Goal: Task Accomplishment & Management: Complete application form

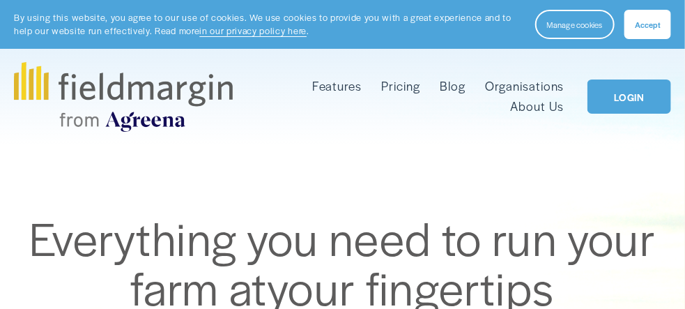
click at [661, 26] on button "Accept" at bounding box center [647, 24] width 47 height 29
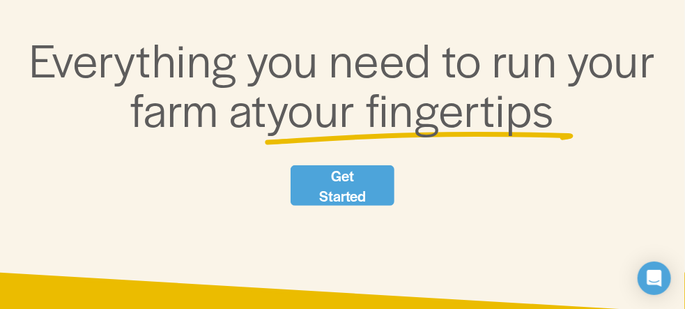
scroll to position [209, 0]
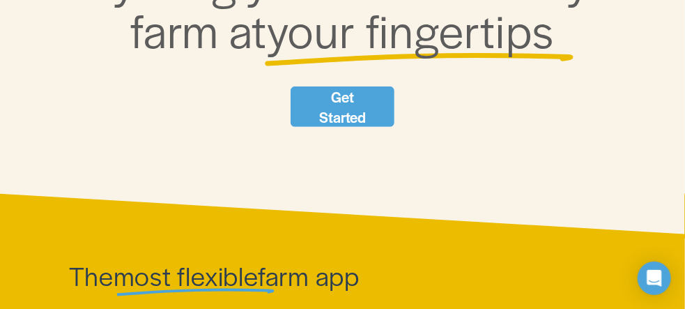
click at [337, 101] on link "Get Started" at bounding box center [342, 106] width 103 height 40
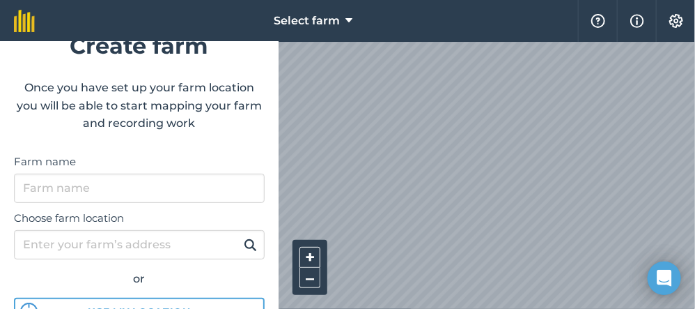
scroll to position [70, 0]
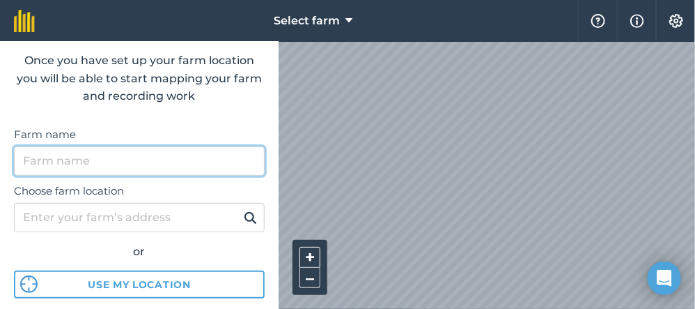
click at [67, 172] on input "Farm name" at bounding box center [139, 160] width 251 height 29
type input "K"
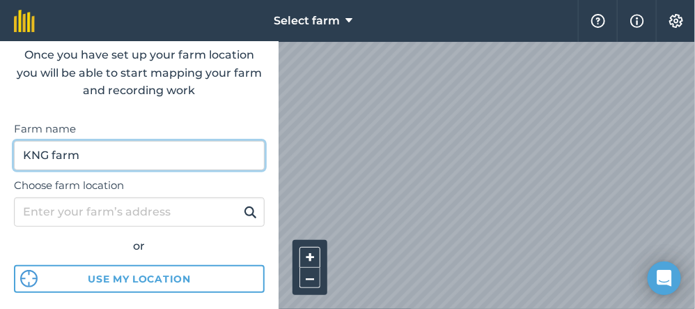
scroll to position [139, 0]
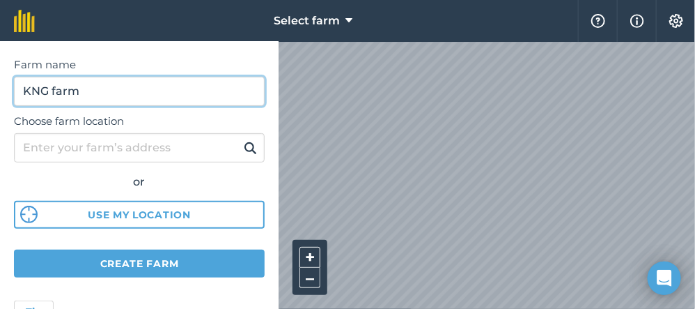
type input "KNG farm"
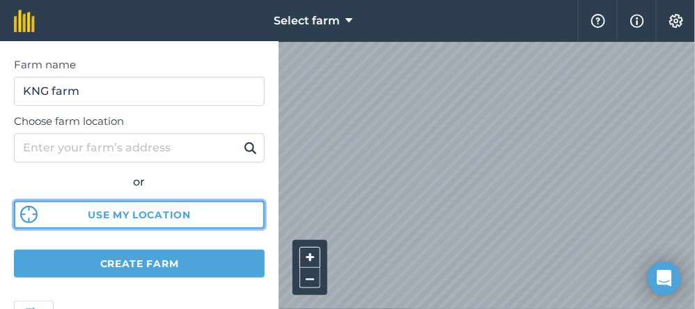
click at [146, 213] on button "Use my location" at bounding box center [139, 215] width 251 height 28
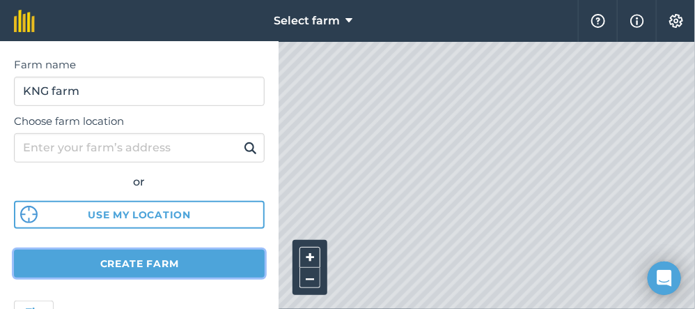
click at [172, 263] on button "Create farm" at bounding box center [139, 263] width 251 height 28
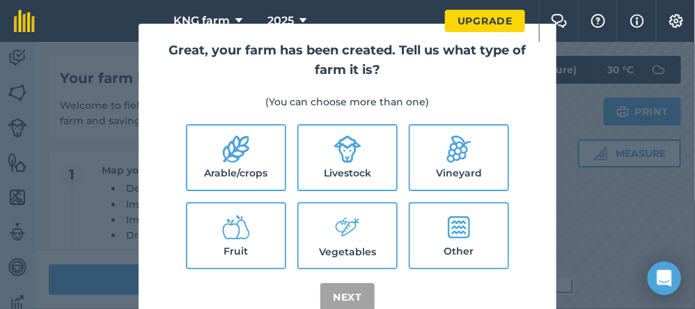
click at [342, 227] on icon at bounding box center [348, 227] width 28 height 30
checkbox input "true"
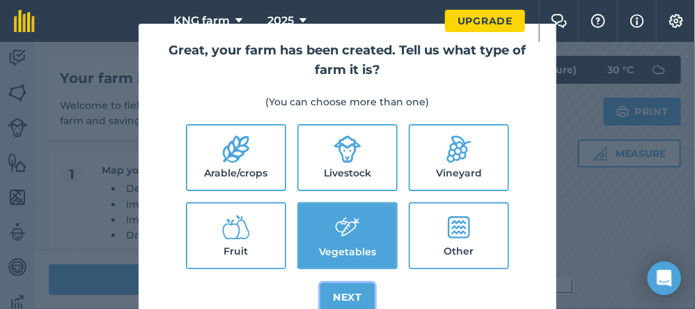
click at [345, 294] on button "Next" at bounding box center [348, 297] width 54 height 28
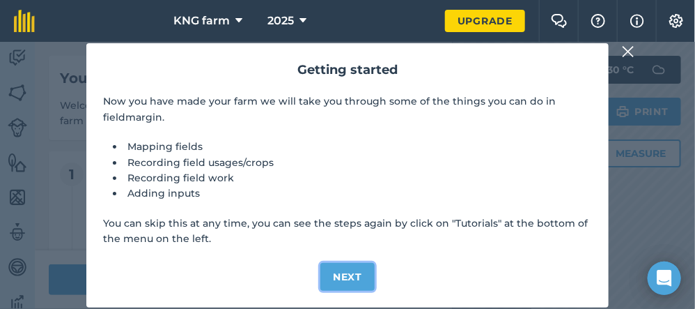
click at [351, 277] on button "Next" at bounding box center [348, 277] width 54 height 28
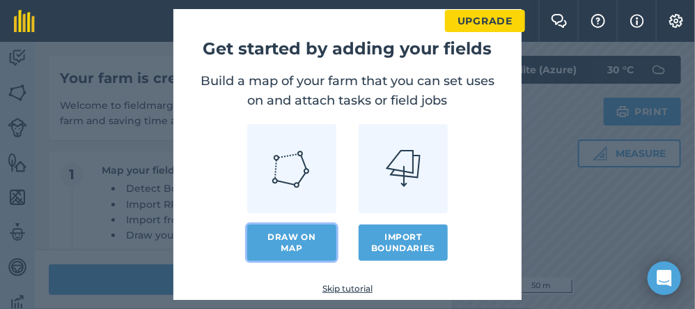
click at [269, 238] on link "Draw on map" at bounding box center [291, 242] width 89 height 36
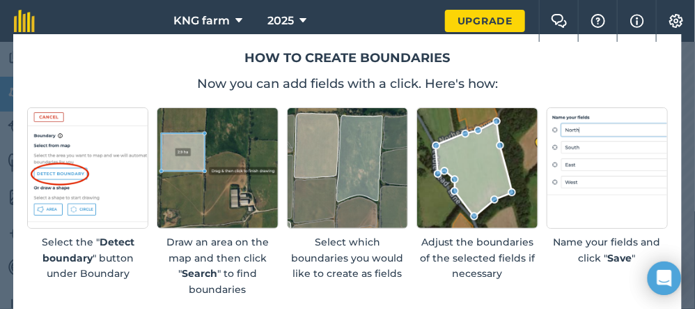
click at [426, 172] on img at bounding box center [477, 167] width 121 height 121
click at [664, 277] on icon "Open Intercom Messenger" at bounding box center [664, 278] width 16 height 18
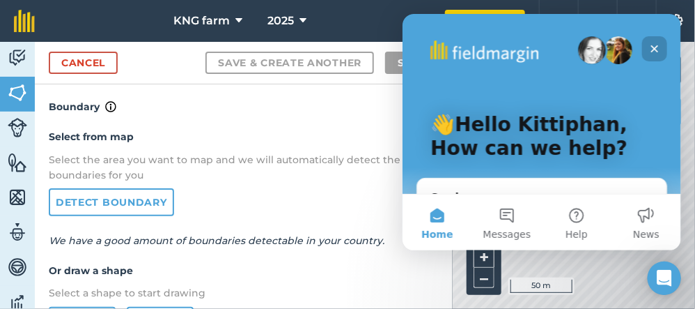
click at [656, 45] on icon "Close" at bounding box center [655, 49] width 8 height 8
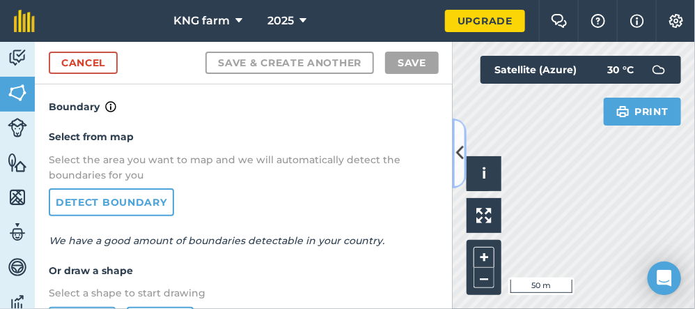
click at [459, 148] on icon at bounding box center [460, 153] width 8 height 24
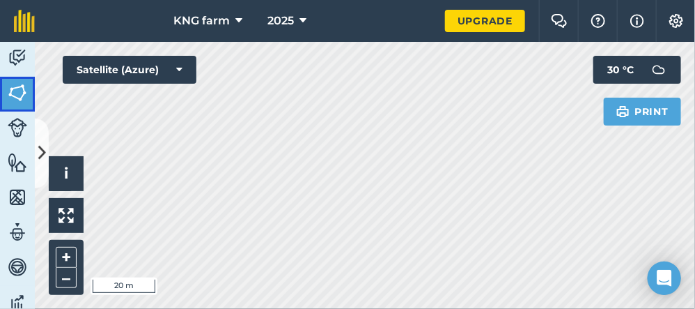
click at [15, 89] on img at bounding box center [18, 92] width 20 height 21
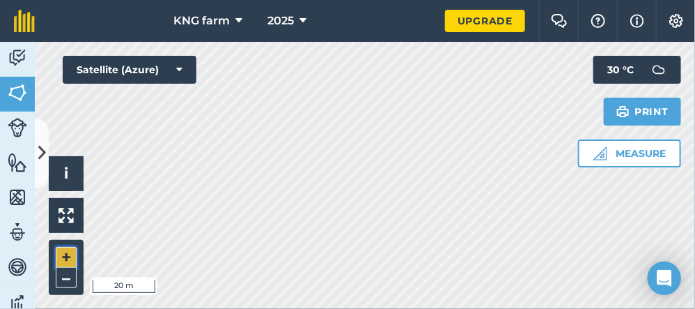
click at [62, 255] on button "+" at bounding box center [66, 257] width 21 height 21
click at [63, 275] on button "–" at bounding box center [66, 278] width 21 height 20
click at [17, 168] on img at bounding box center [18, 162] width 20 height 21
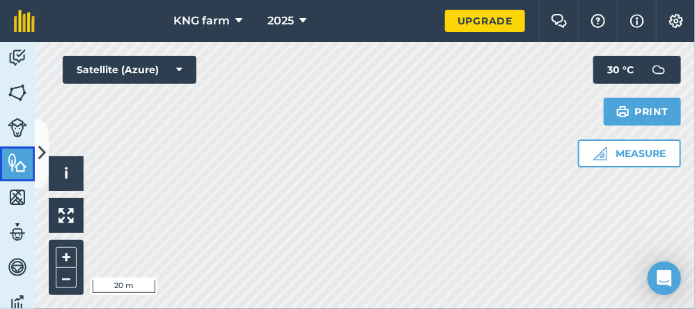
click at [24, 164] on img at bounding box center [18, 162] width 20 height 21
click at [36, 152] on button at bounding box center [42, 153] width 14 height 70
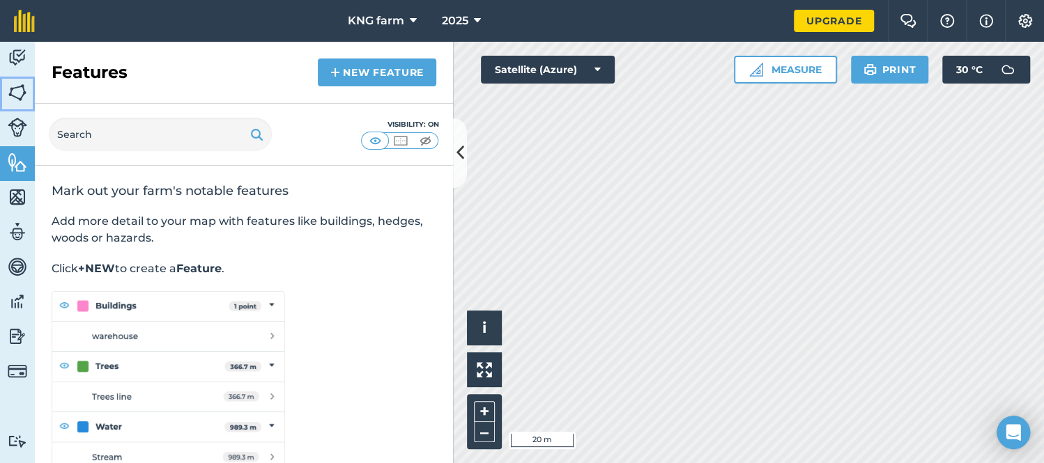
click at [13, 92] on img at bounding box center [18, 92] width 20 height 21
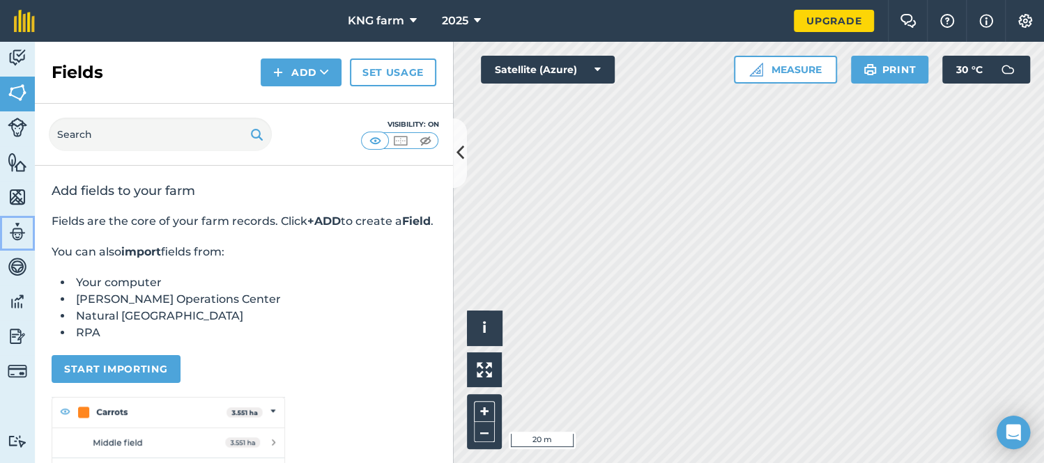
click at [17, 232] on img at bounding box center [18, 232] width 20 height 21
select select "MEMBER"
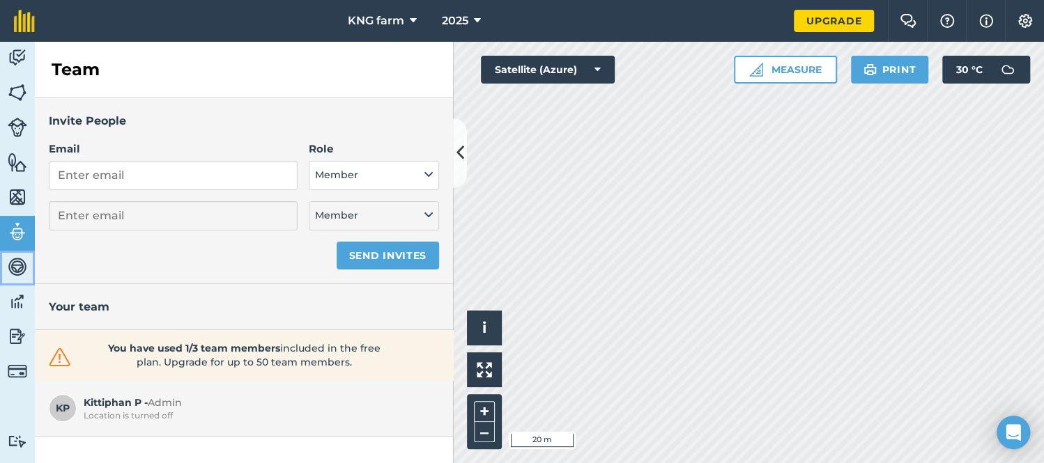
click at [15, 263] on img at bounding box center [18, 266] width 20 height 21
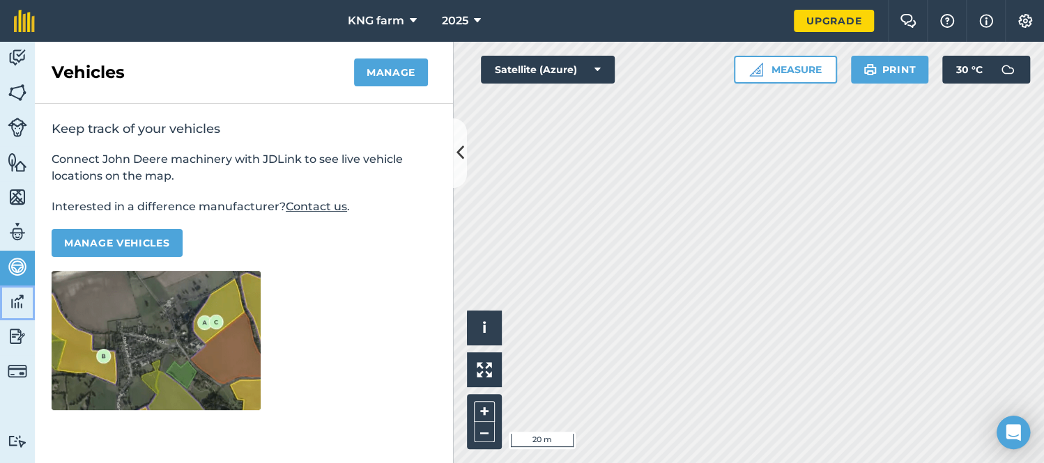
click at [15, 302] on img at bounding box center [18, 301] width 20 height 21
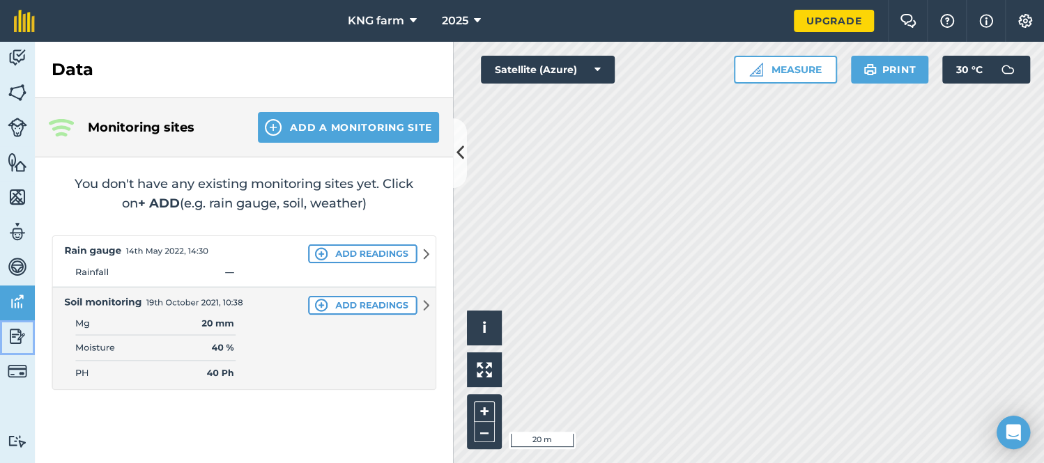
click at [17, 308] on img at bounding box center [18, 336] width 20 height 21
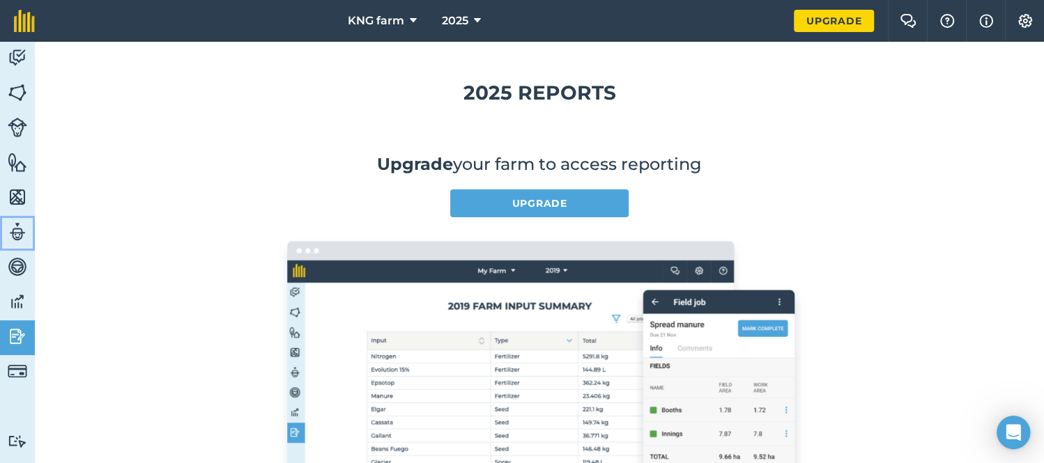
click at [21, 226] on img at bounding box center [18, 232] width 20 height 21
select select "MEMBER"
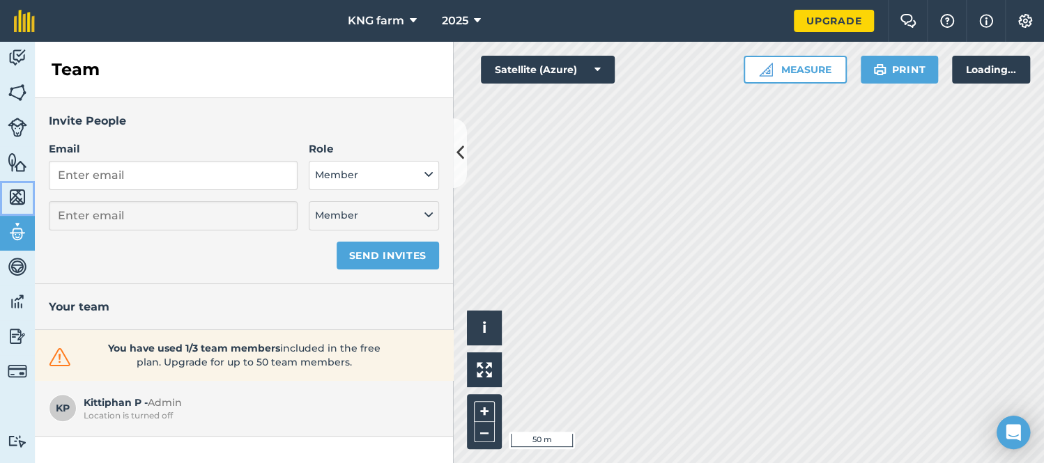
click at [17, 193] on img at bounding box center [18, 197] width 20 height 21
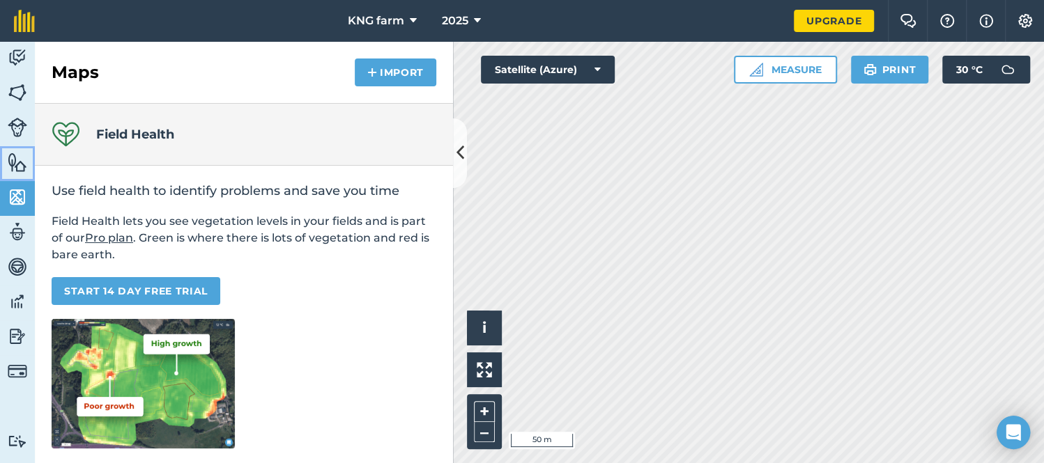
click at [15, 153] on img at bounding box center [18, 162] width 20 height 21
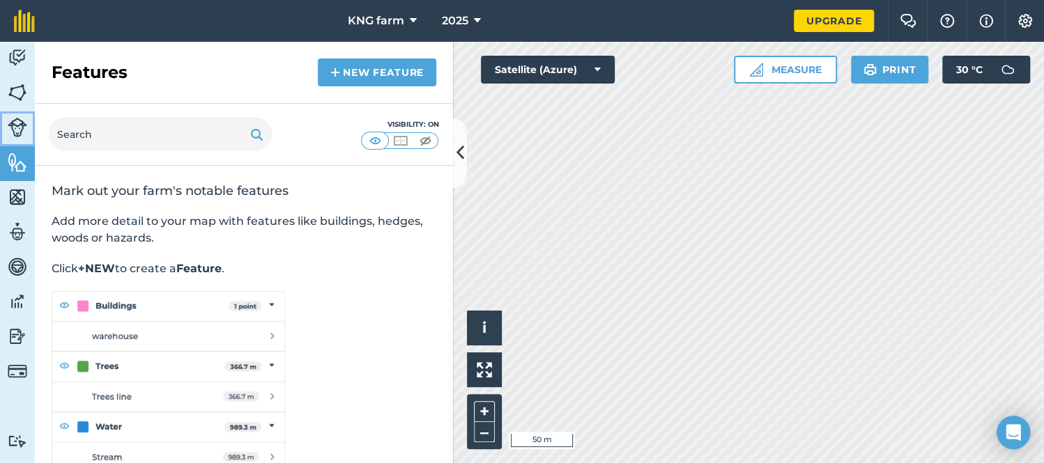
click at [17, 118] on img at bounding box center [18, 128] width 20 height 20
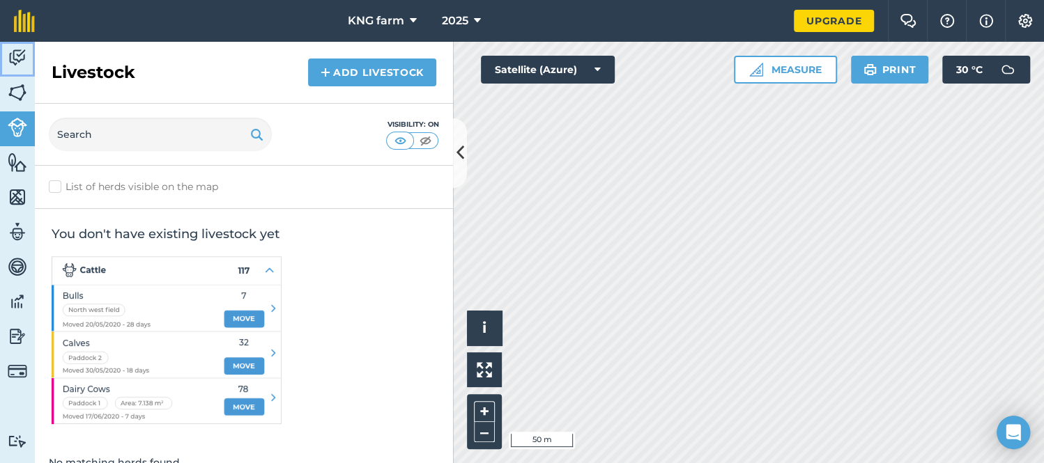
click at [17, 45] on link "Activity" at bounding box center [17, 59] width 35 height 35
